Goal: Check status: Check status

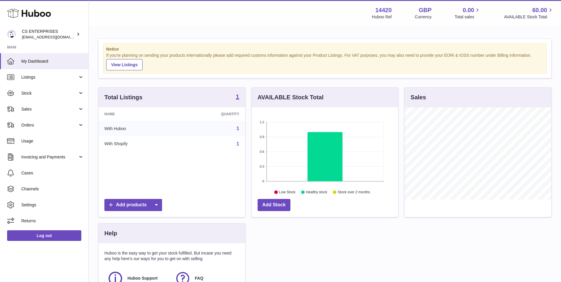
scroll to position [92, 146]
click at [57, 98] on link "Stock" at bounding box center [44, 93] width 88 height 16
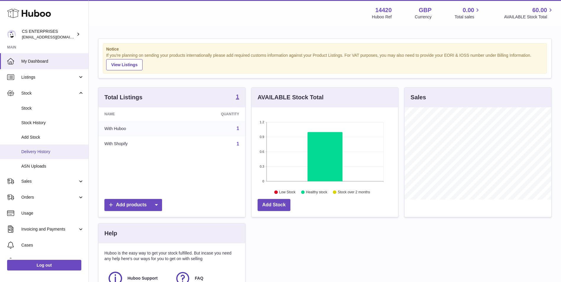
click at [50, 152] on span "Delivery History" at bounding box center [52, 152] width 63 height 6
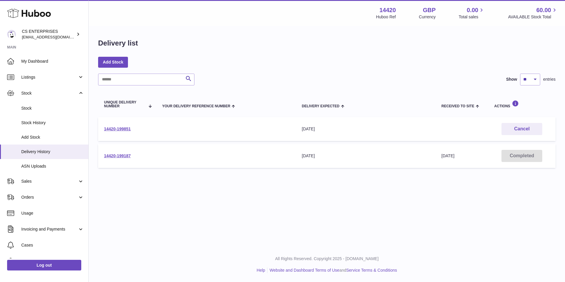
drag, startPoint x: 132, startPoint y: 131, endPoint x: 99, endPoint y: 132, distance: 33.4
click at [99, 132] on td "14420-199851" at bounding box center [127, 129] width 58 height 24
copy link "14420-199851"
